Goal: Check status: Check status

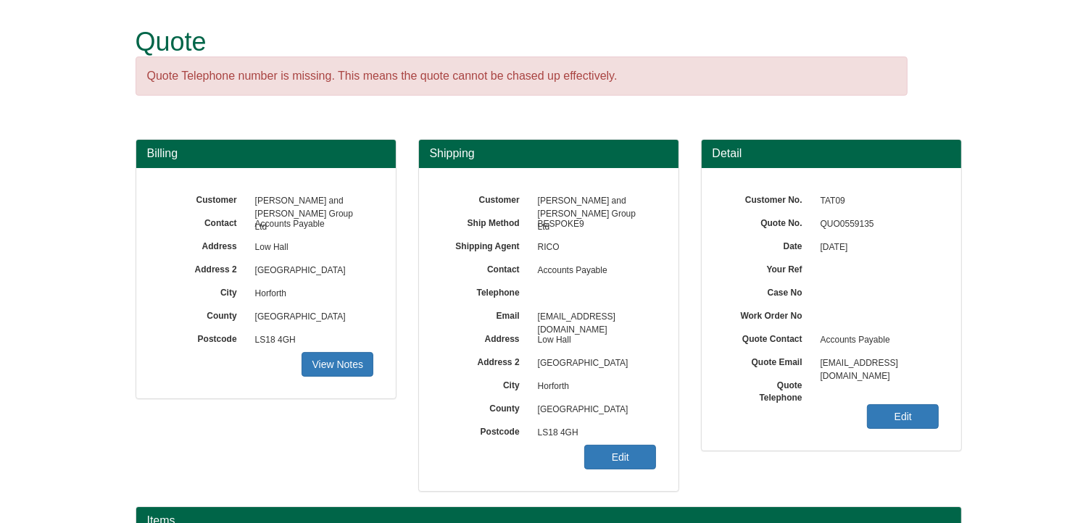
scroll to position [217, 0]
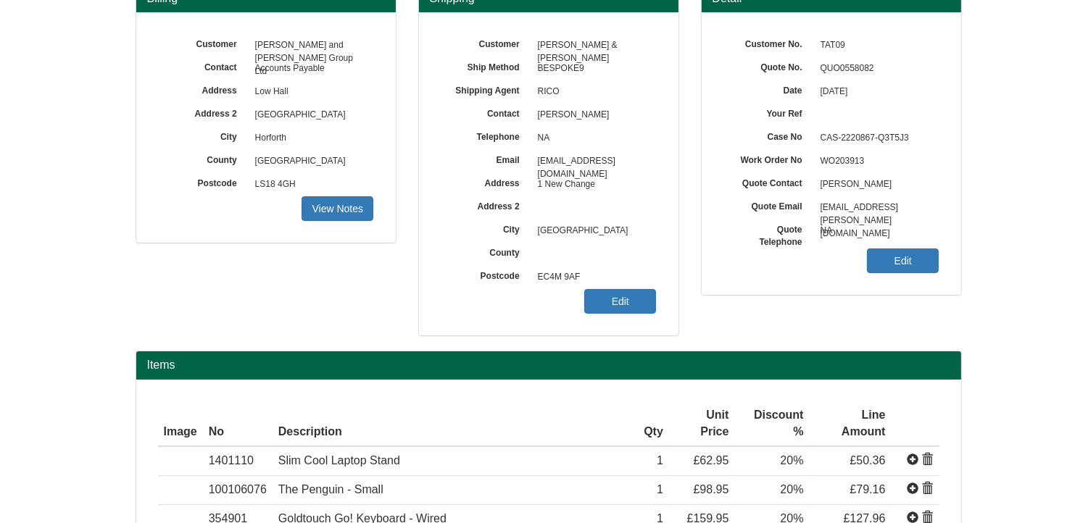
scroll to position [217, 0]
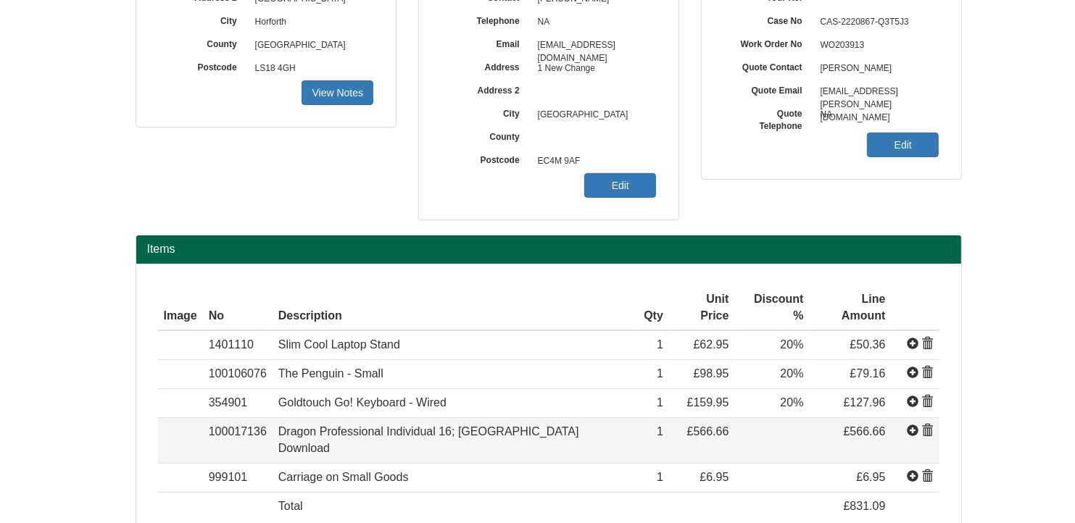
click at [928, 425] on span at bounding box center [928, 431] width 12 height 12
